Goal: Information Seeking & Learning: Learn about a topic

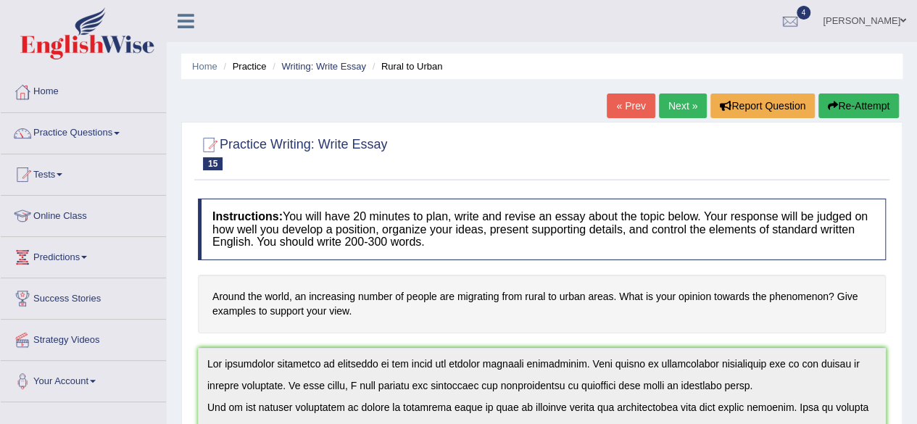
click at [336, 61] on link "Writing: Write Essay" at bounding box center [323, 66] width 85 height 11
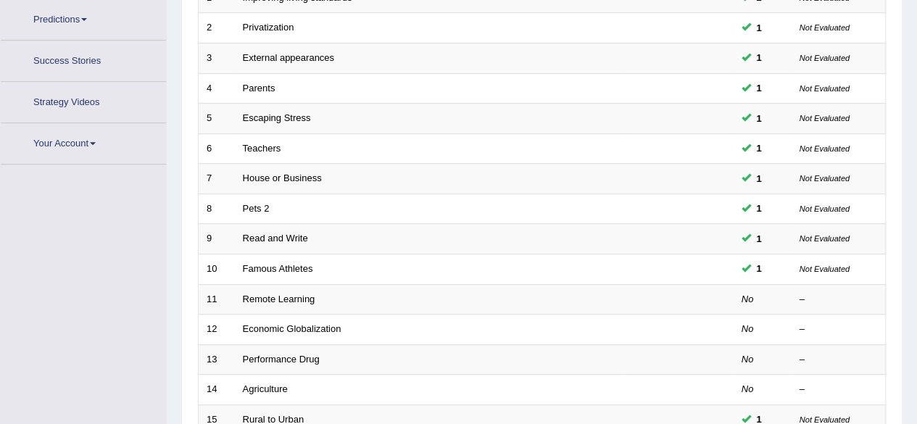
scroll to position [280, 0]
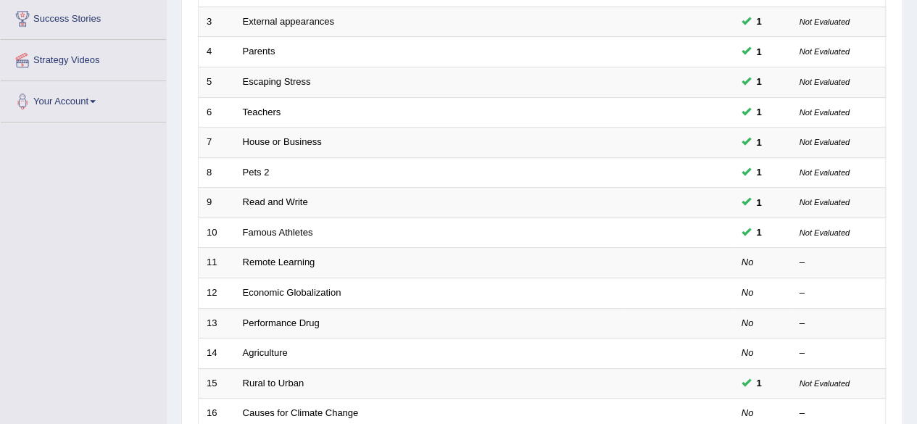
click at [289, 228] on link "Famous Athletes" at bounding box center [278, 232] width 70 height 11
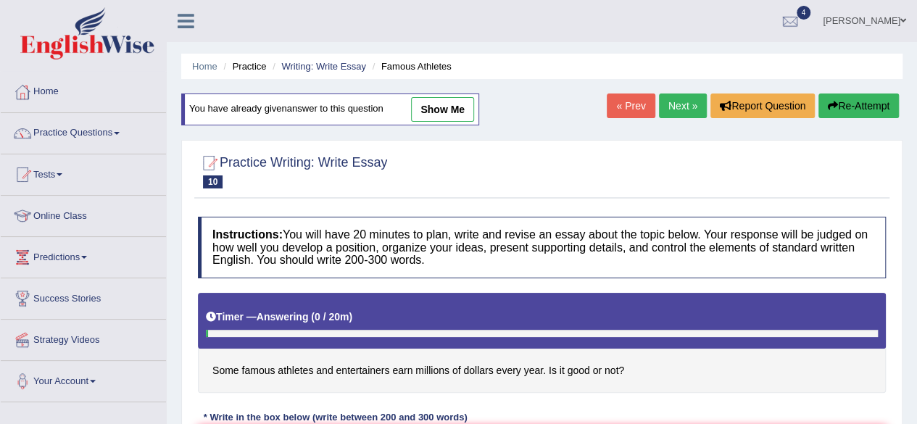
click at [453, 113] on link "show me" at bounding box center [442, 109] width 63 height 25
type textarea "The increasing influence of athletes and entertainers on our lives had ignited …"
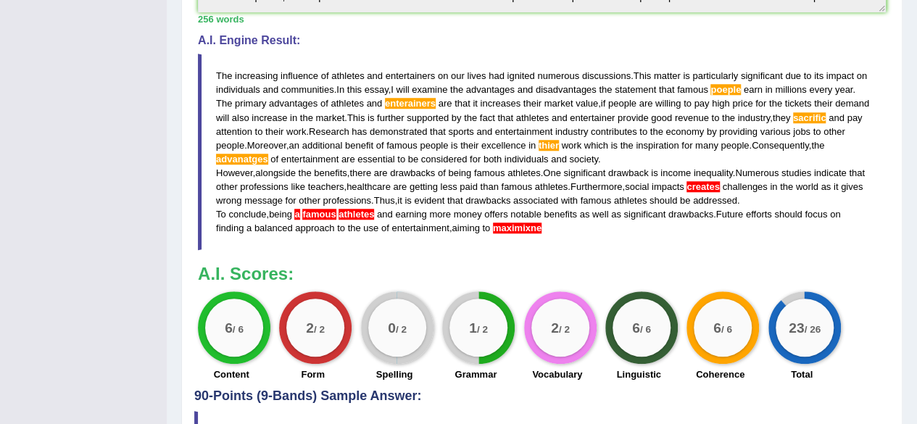
scroll to position [547, 0]
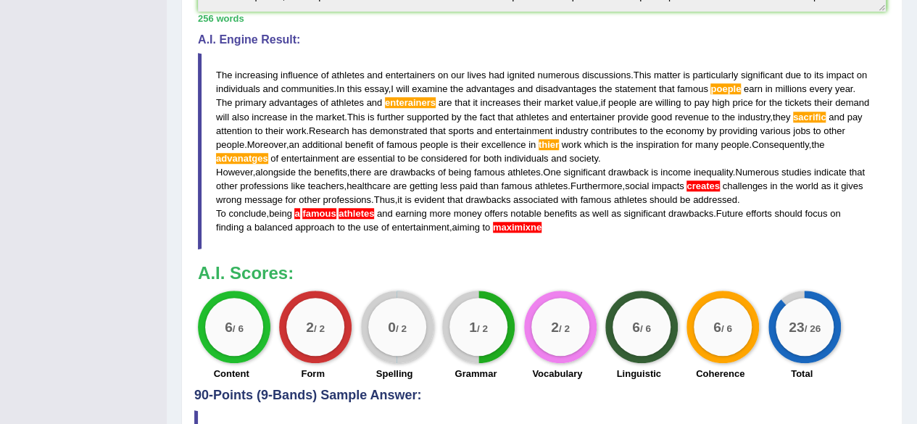
drag, startPoint x: 219, startPoint y: 69, endPoint x: 518, endPoint y: 174, distance: 317.3
click at [518, 174] on blockquote "The increasing influence of athletes and entertainers on our lives had ignited …" at bounding box center [542, 151] width 688 height 196
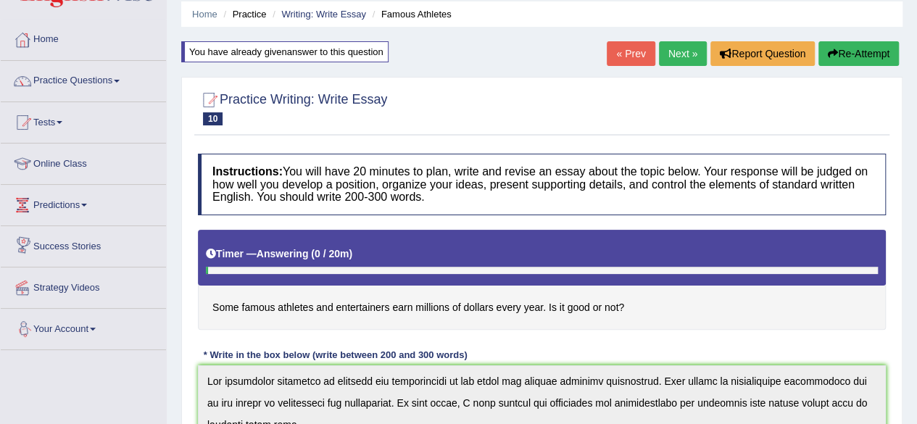
scroll to position [51, 0]
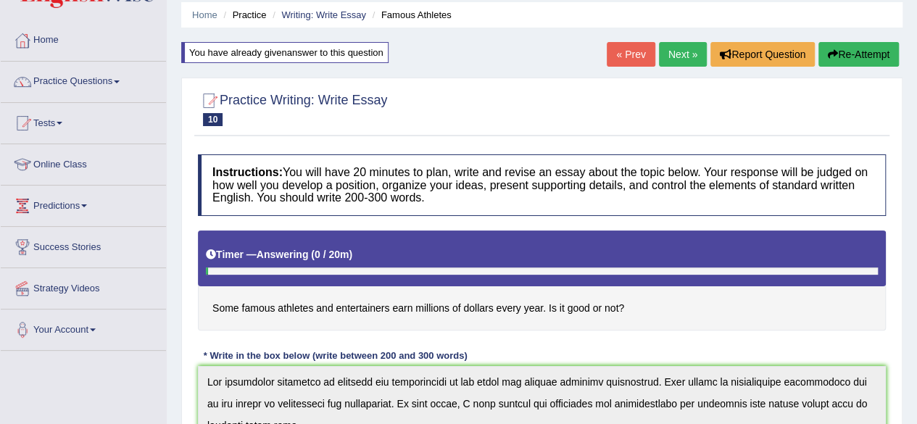
click at [326, 11] on link "Writing: Write Essay" at bounding box center [323, 14] width 85 height 11
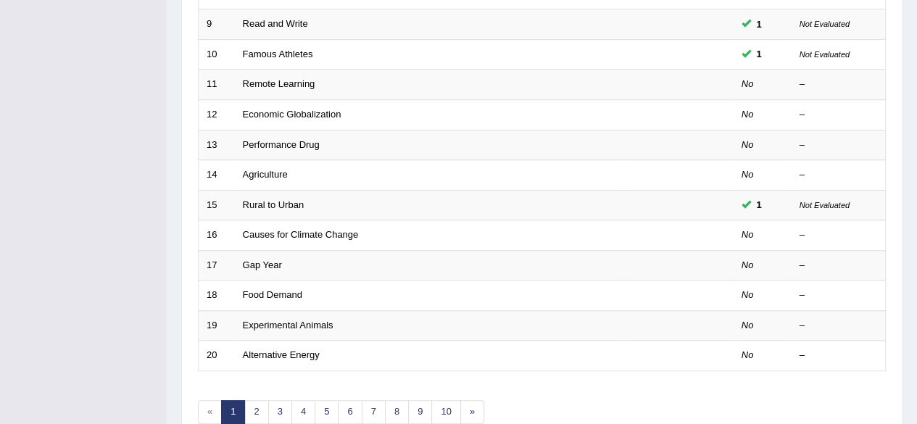
scroll to position [459, 0]
click at [264, 229] on link "Causes for Climate Change" at bounding box center [301, 233] width 116 height 11
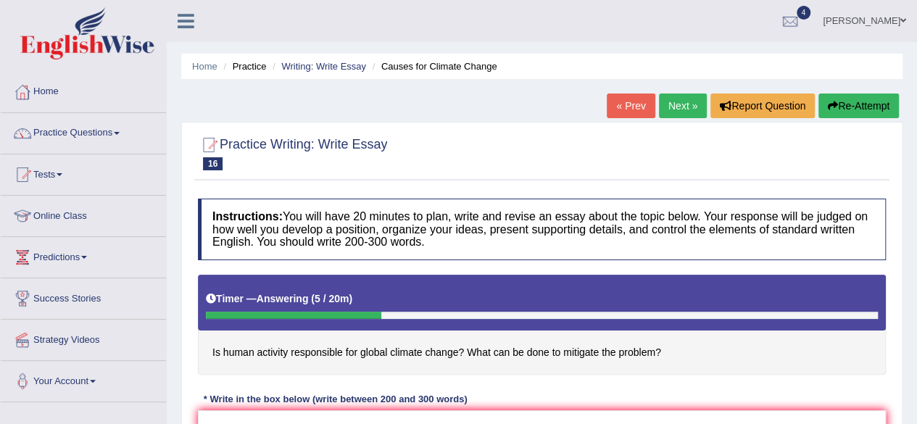
click at [323, 67] on link "Writing: Write Essay" at bounding box center [323, 66] width 85 height 11
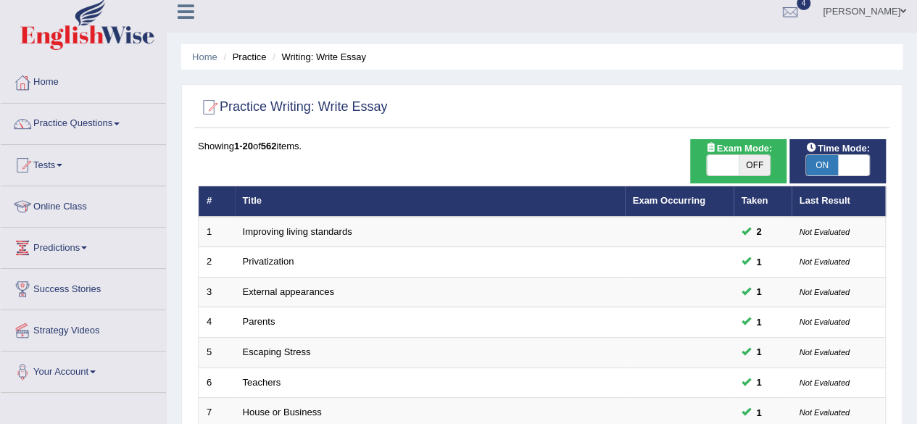
scroll to position [9, 0]
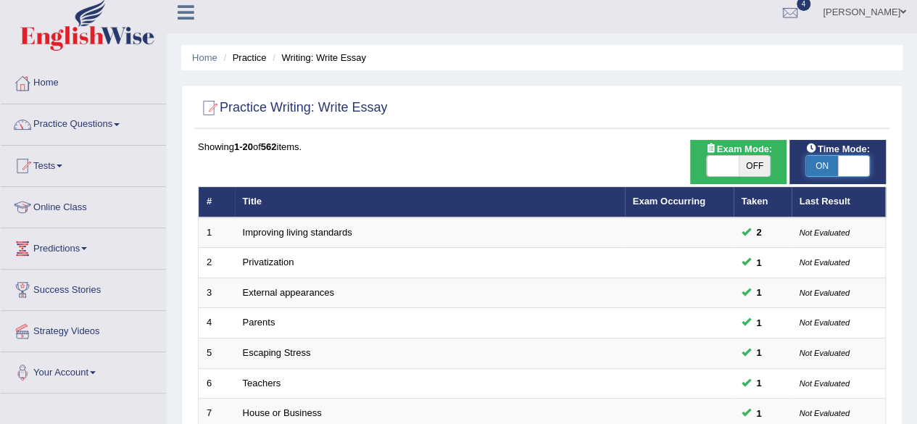
click at [848, 162] on span at bounding box center [854, 166] width 32 height 20
checkbox input "false"
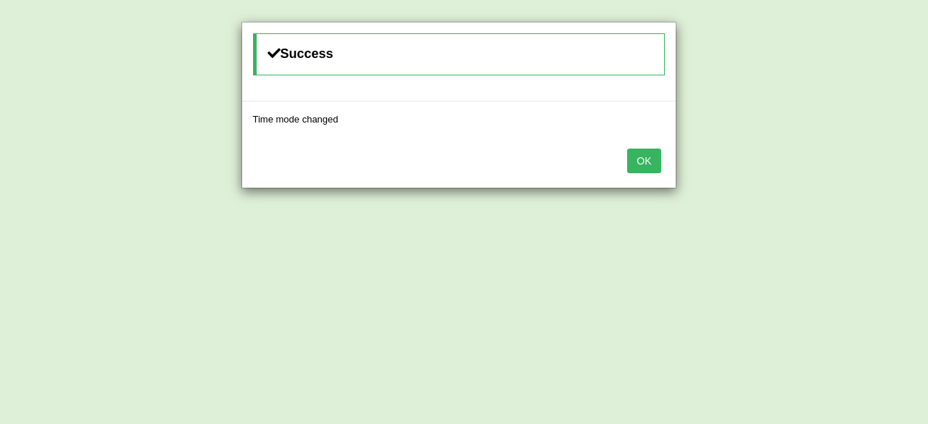
click at [652, 159] on button "OK" at bounding box center [643, 161] width 33 height 25
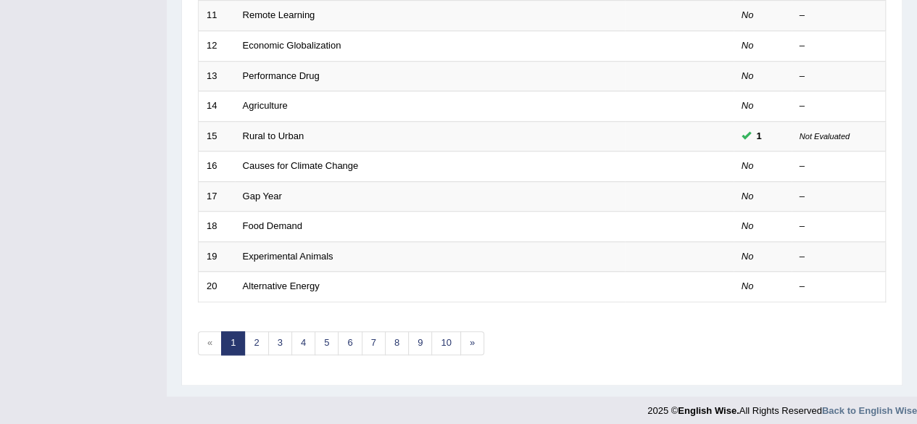
scroll to position [526, 0]
click at [261, 194] on link "Gap Year" at bounding box center [262, 196] width 39 height 11
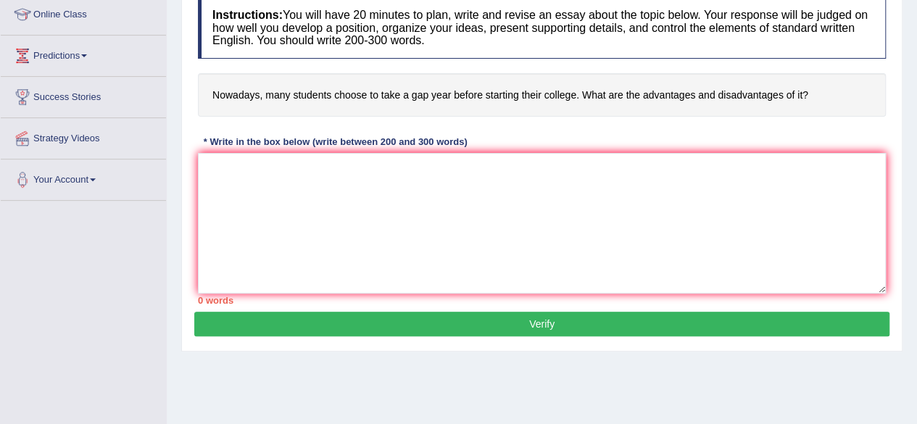
scroll to position [202, 0]
